Goal: Information Seeking & Learning: Find specific fact

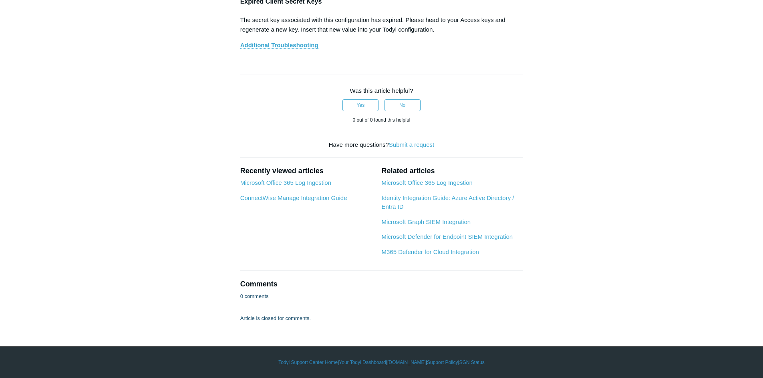
scroll to position [4486, 0]
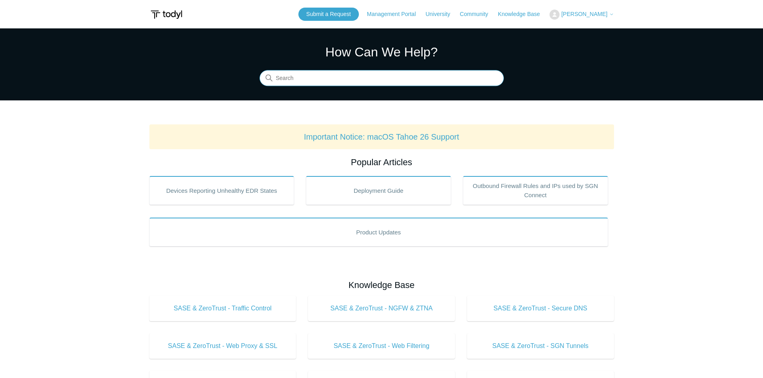
click at [325, 84] on input "Search" at bounding box center [382, 78] width 244 height 16
type input "NAS"
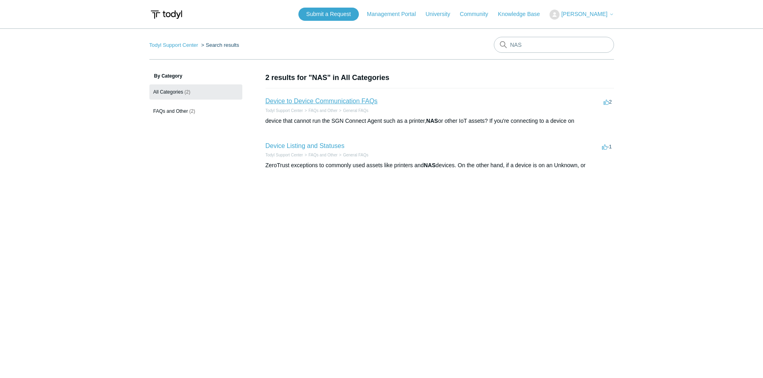
click at [331, 98] on link "Device to Device Communication FAQs" at bounding box center [322, 101] width 112 height 7
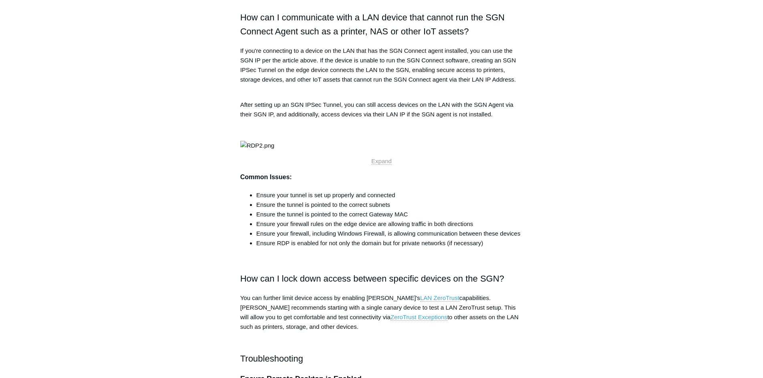
scroll to position [481, 0]
